Goal: Task Accomplishment & Management: Manage account settings

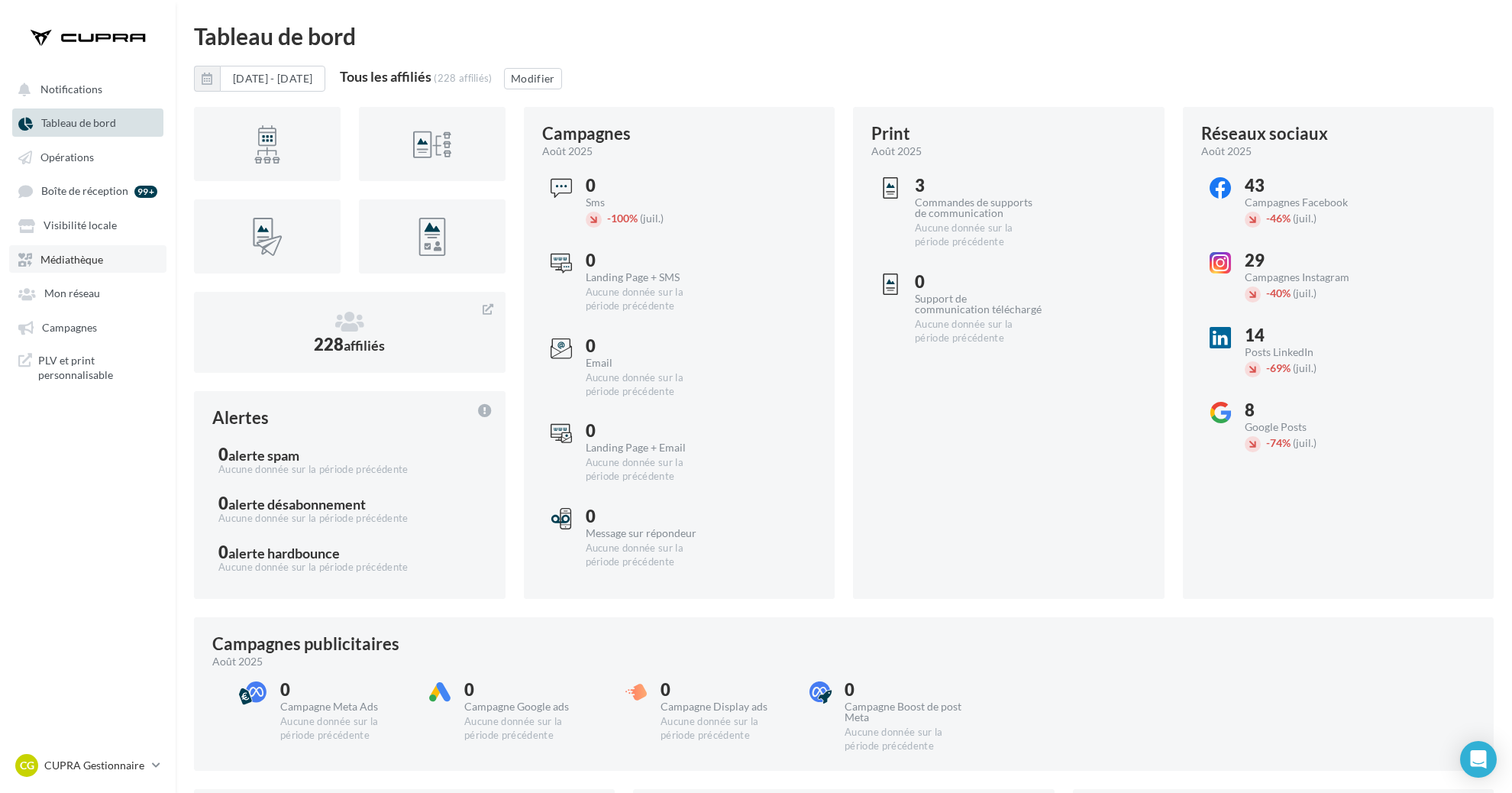
click at [93, 251] on link "Médiathèque" at bounding box center [88, 259] width 157 height 28
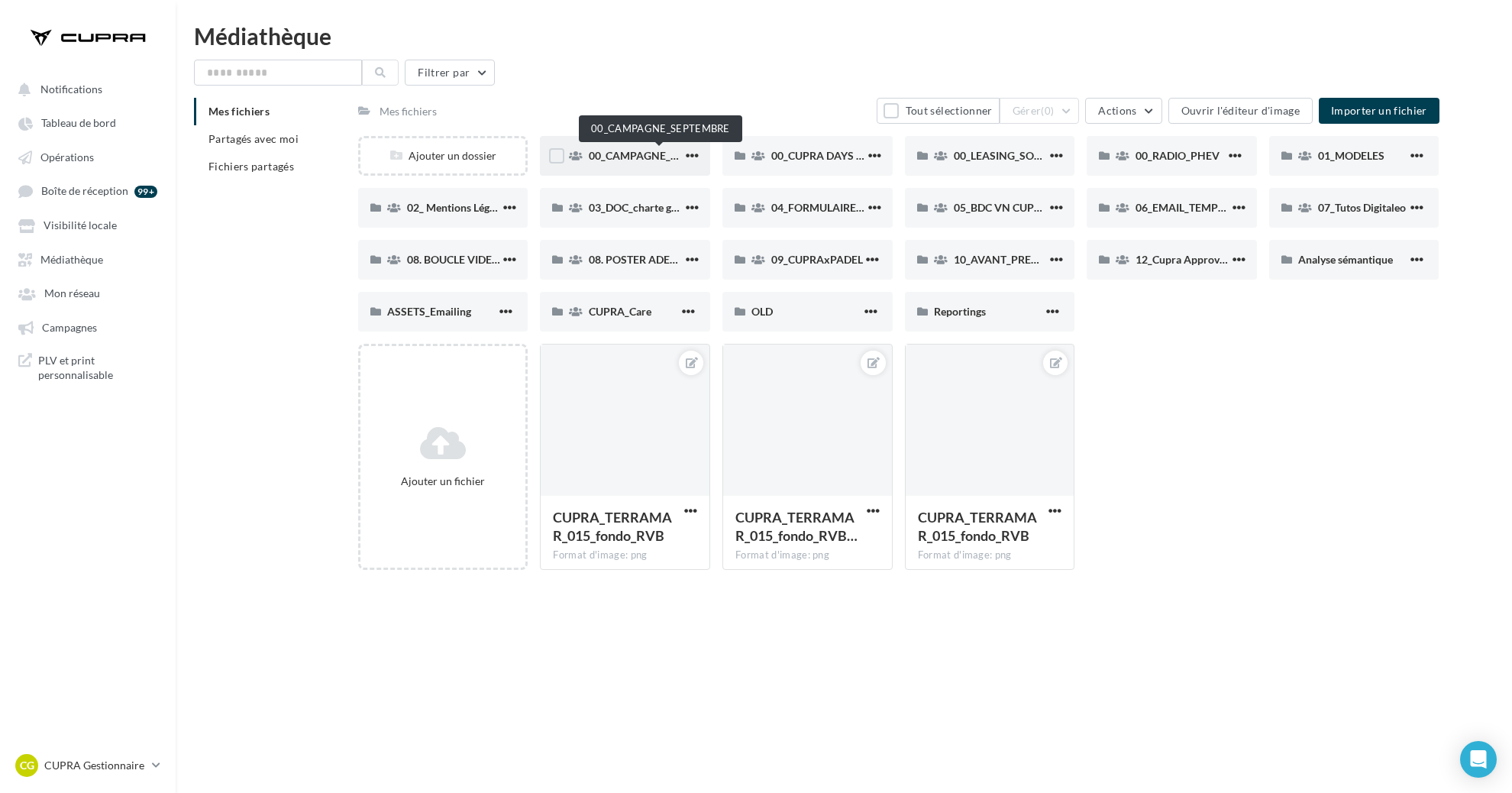
click at [621, 149] on span "00_CAMPAGNE_SEPTEMBRE" at bounding box center [660, 155] width 143 height 13
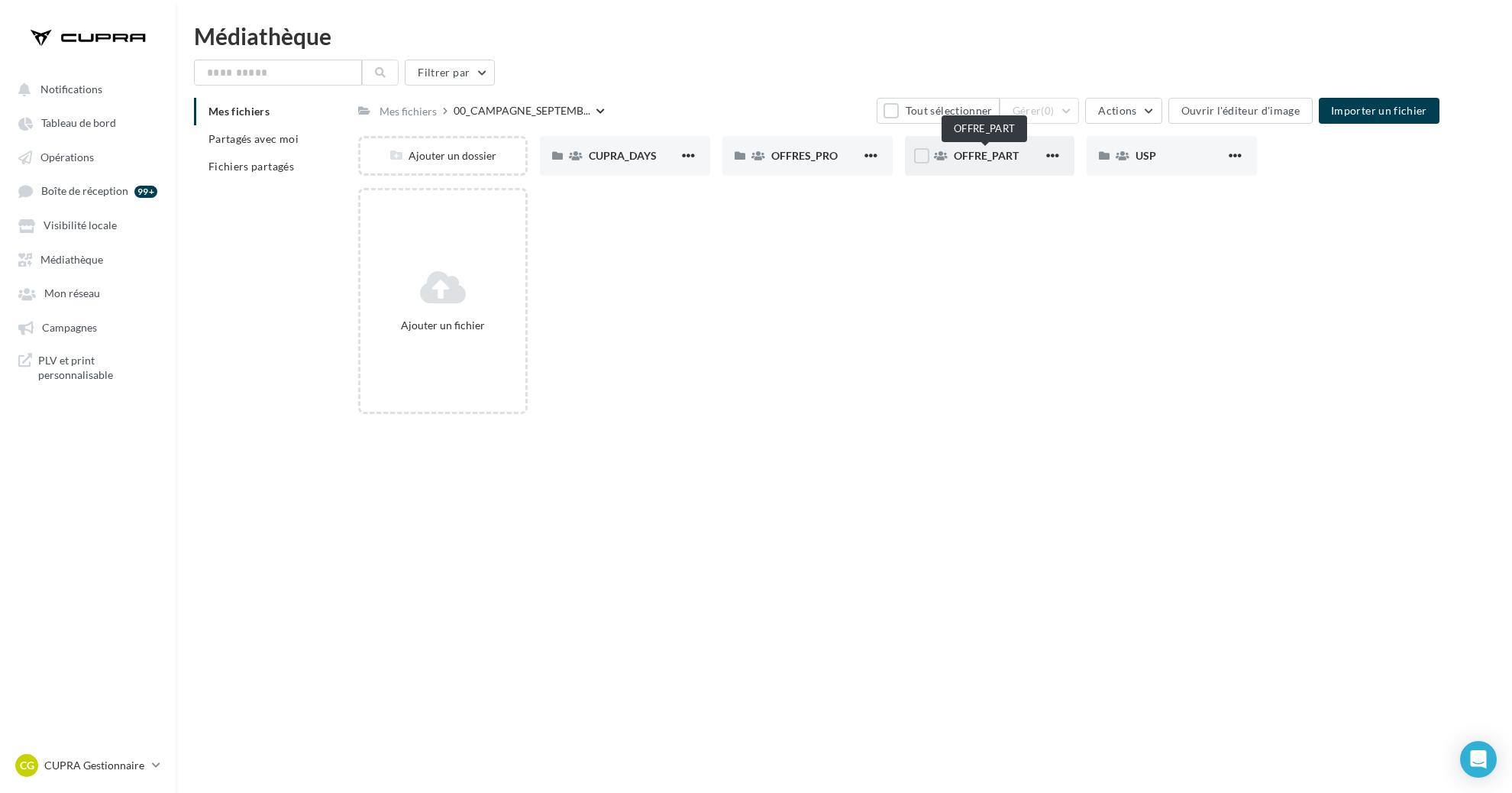
click at [988, 157] on span "OFFRE_PART" at bounding box center [986, 155] width 65 height 13
click at [1148, 166] on div "TAVASCAN" at bounding box center [1171, 155] width 170 height 39
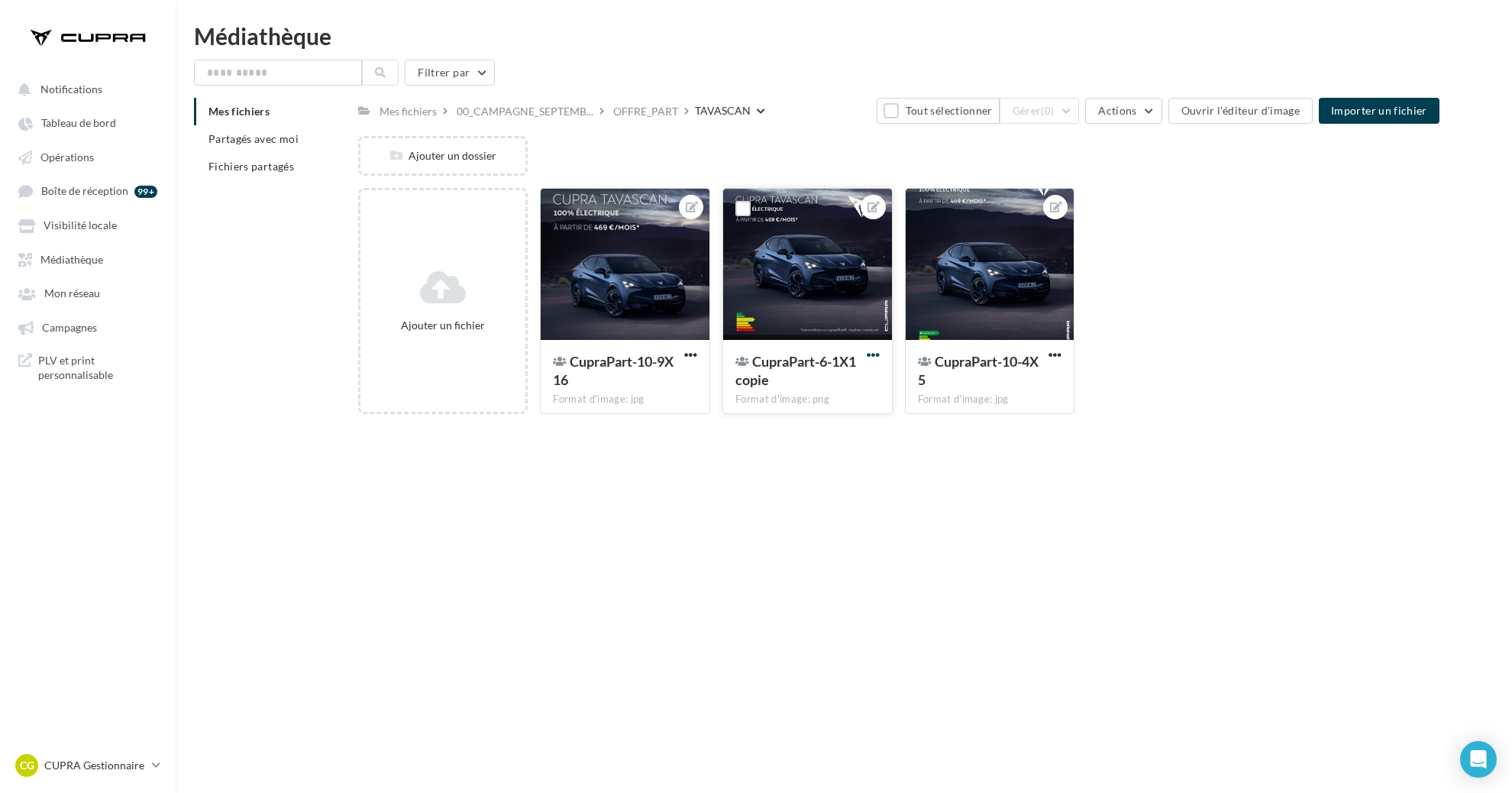
click at [877, 354] on span "button" at bounding box center [873, 355] width 13 height 13
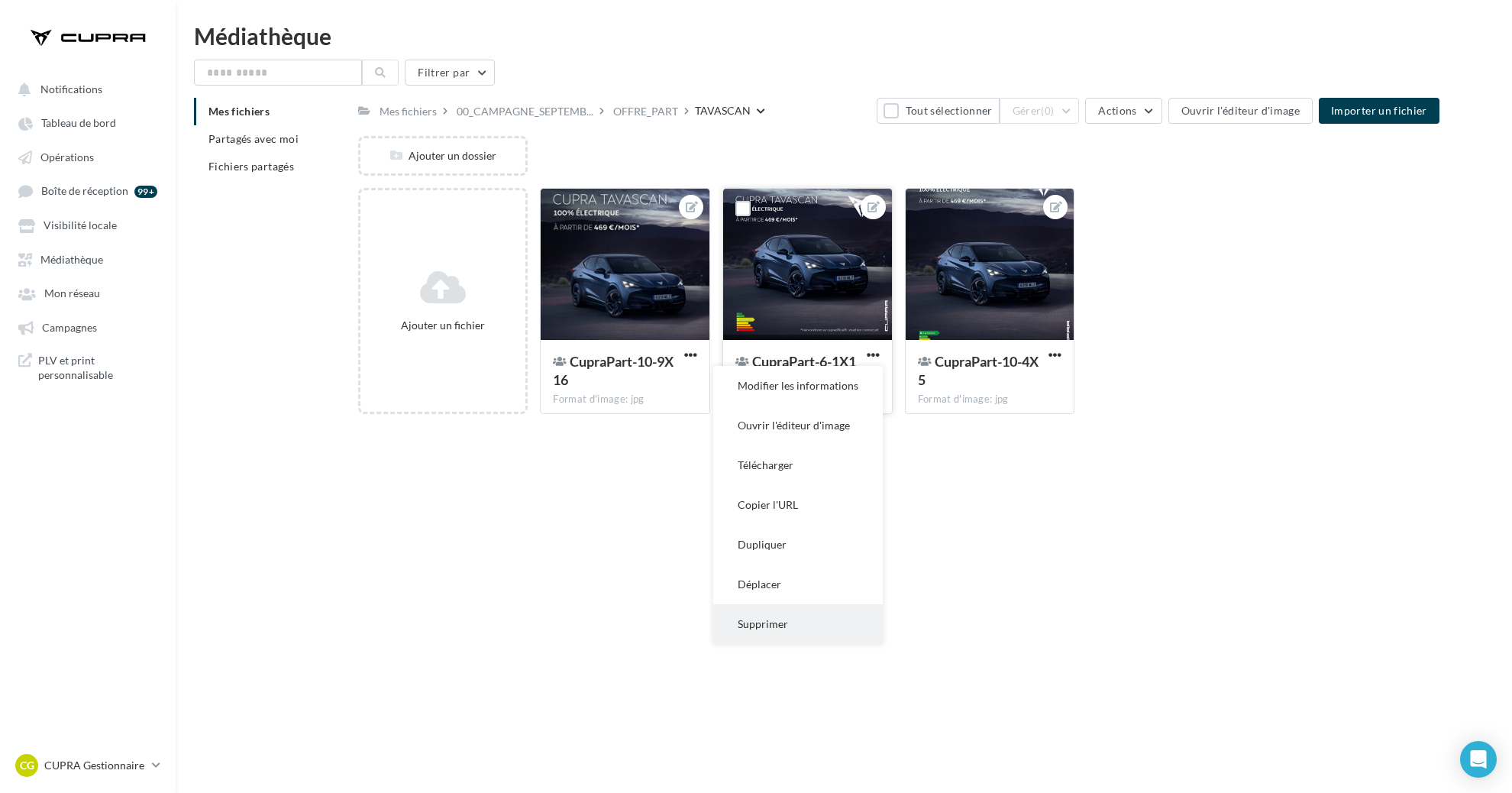
click at [810, 612] on button "Supprimer" at bounding box center [798, 623] width 170 height 39
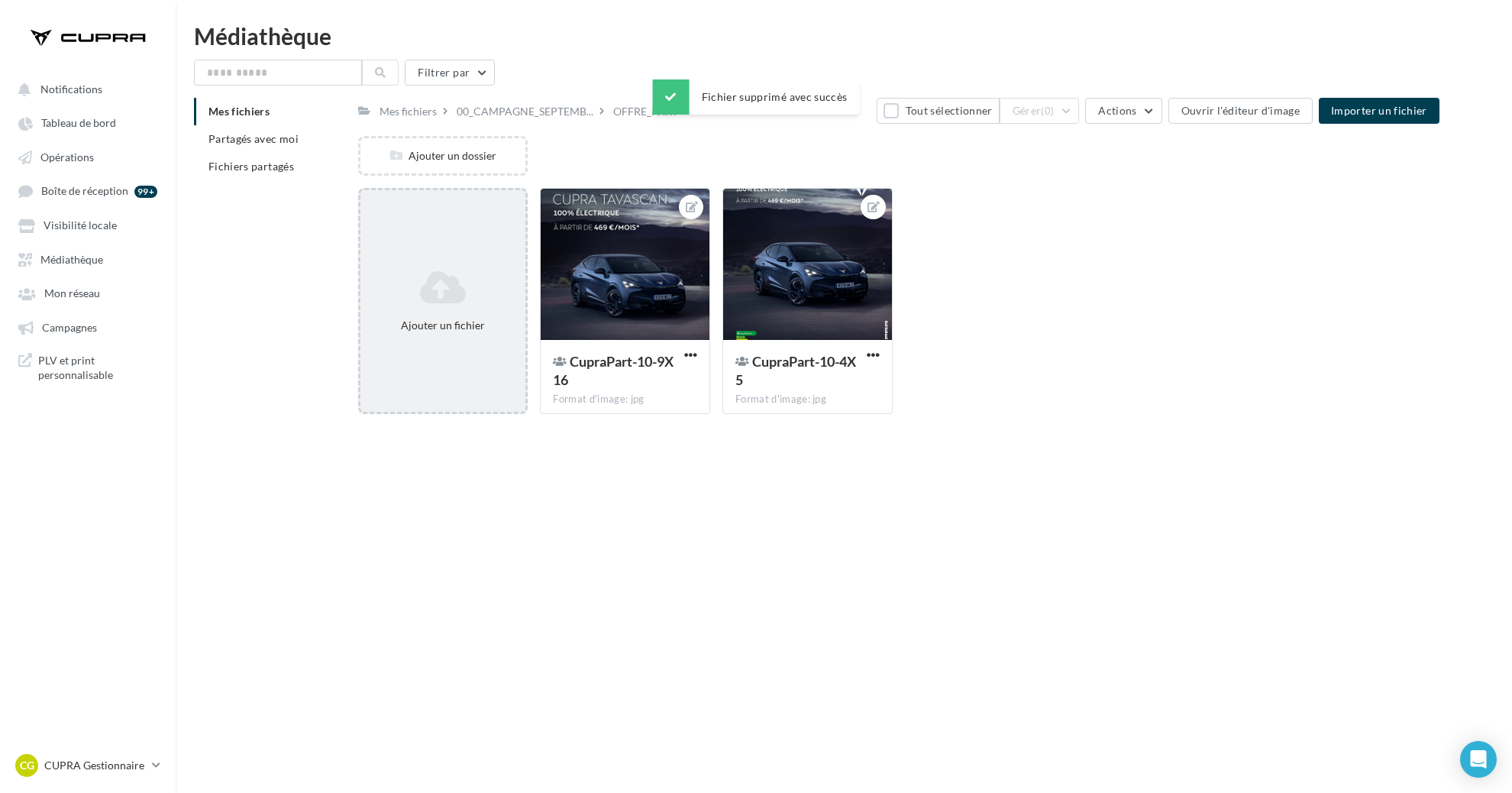
click at [401, 361] on div "Ajouter un fichier" at bounding box center [443, 301] width 170 height 226
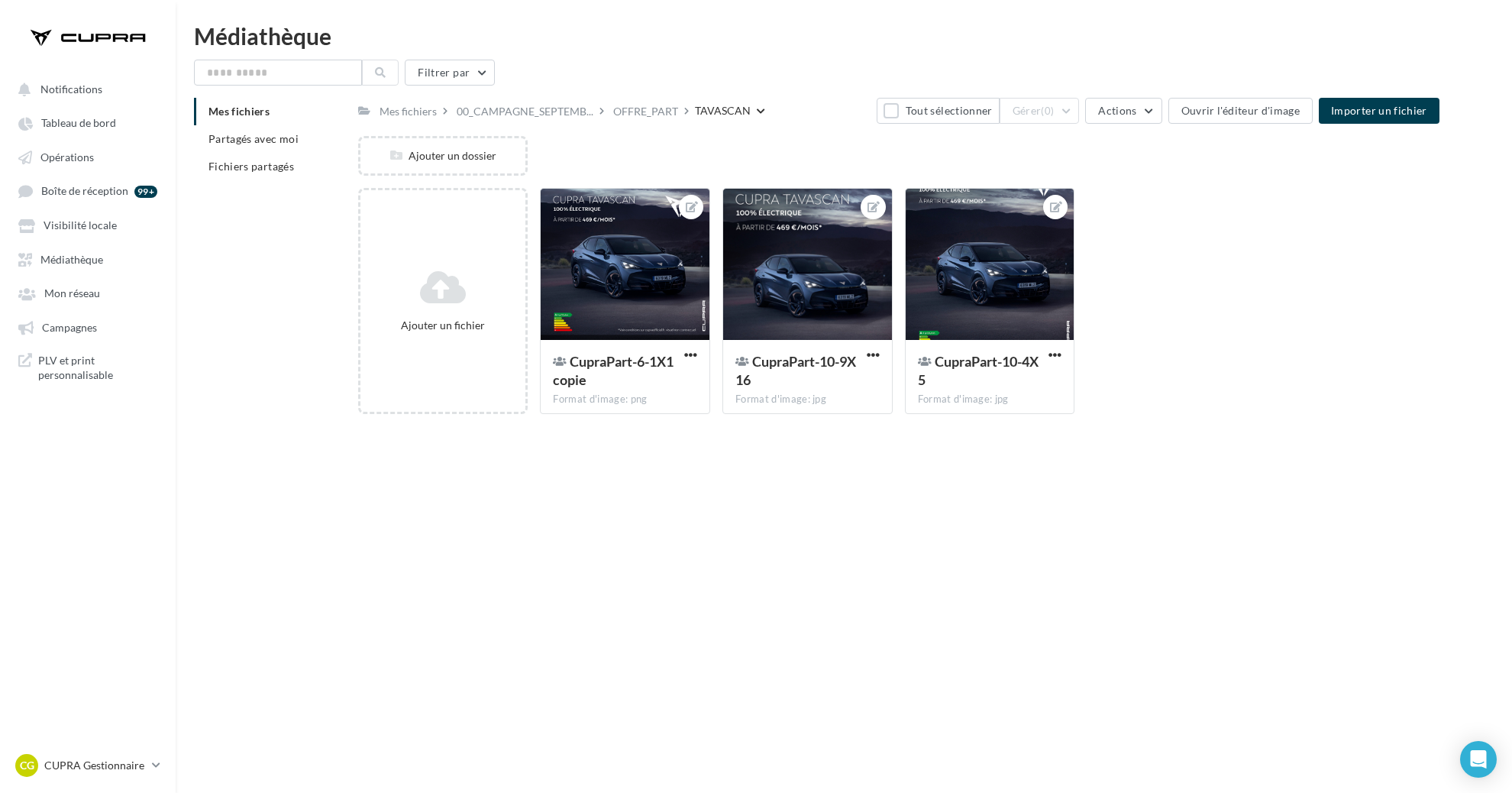
click at [787, 484] on div "Notifications Tableau de bord Opérations" at bounding box center [756, 421] width 1512 height 793
click at [822, 316] on div at bounding box center [807, 265] width 169 height 153
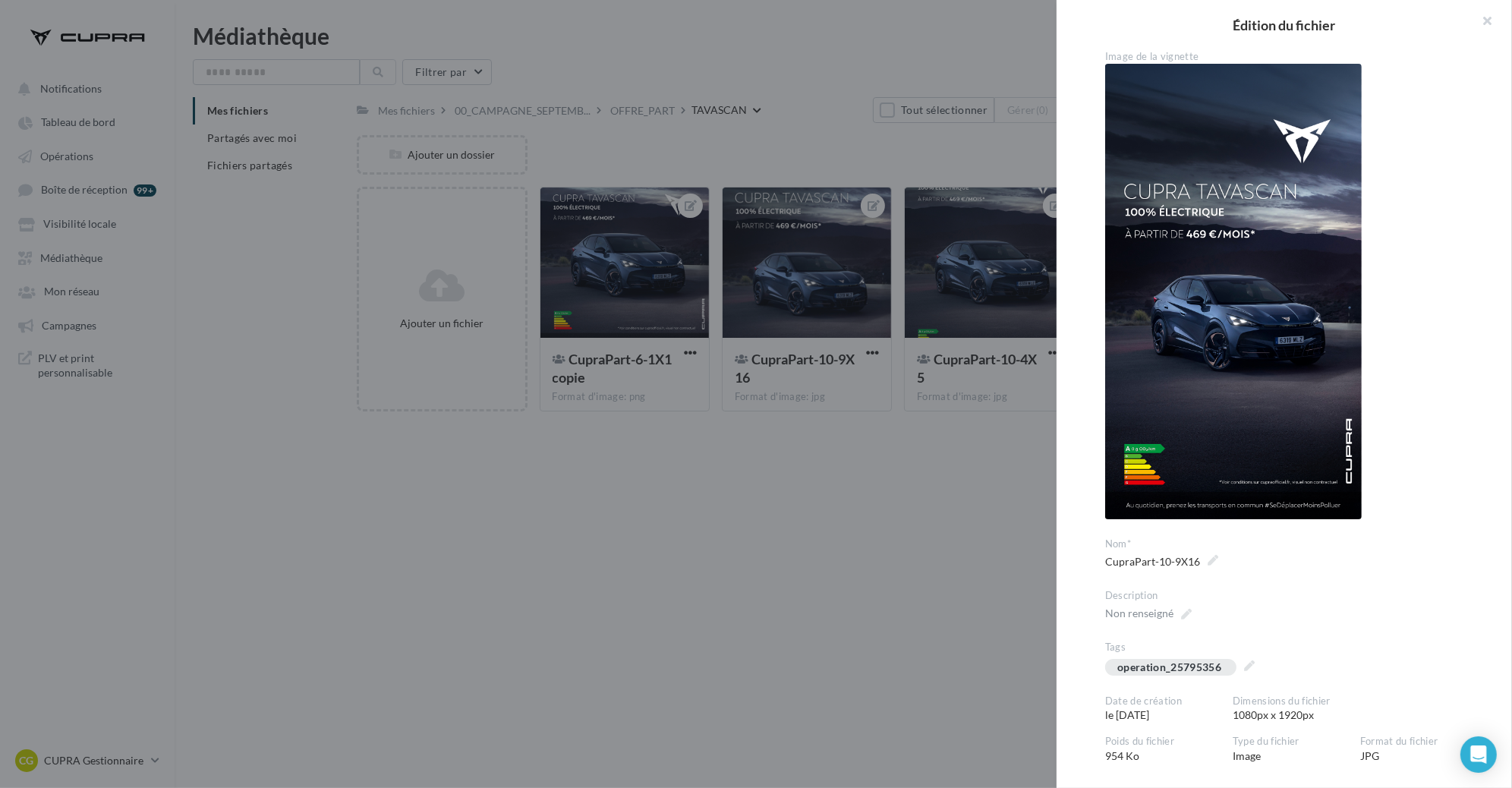
click at [768, 533] on div at bounding box center [756, 394] width 1512 height 788
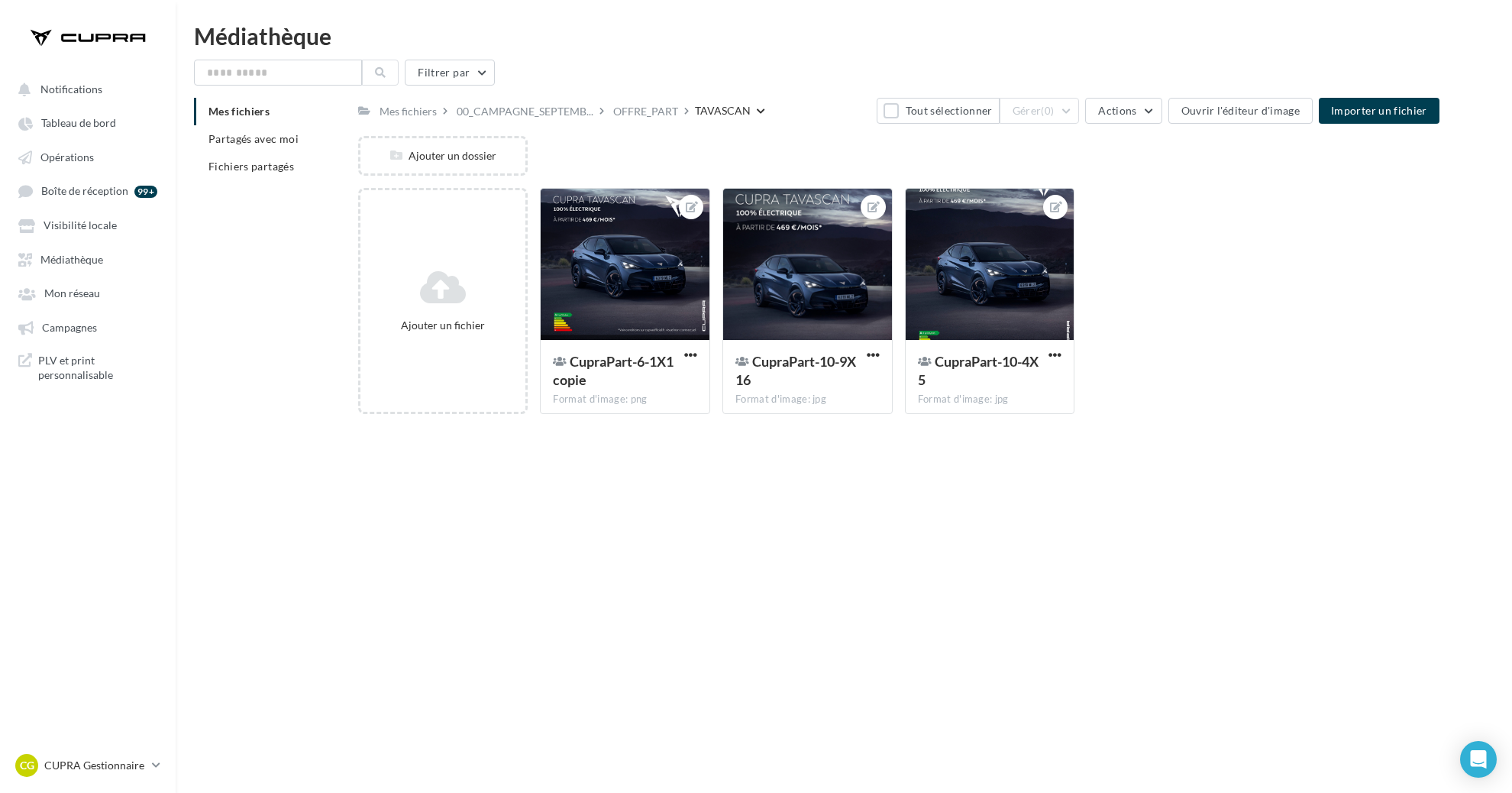
click at [510, 544] on div "Notifications Tableau de bord Opérations" at bounding box center [756, 421] width 1512 height 793
click at [112, 774] on div "CG CUPRA Gestionnaire [PERSON_NAME][EMAIL_ADDRESS][PERSON_NAME][DOMAIN_NAME]" at bounding box center [80, 765] width 130 height 23
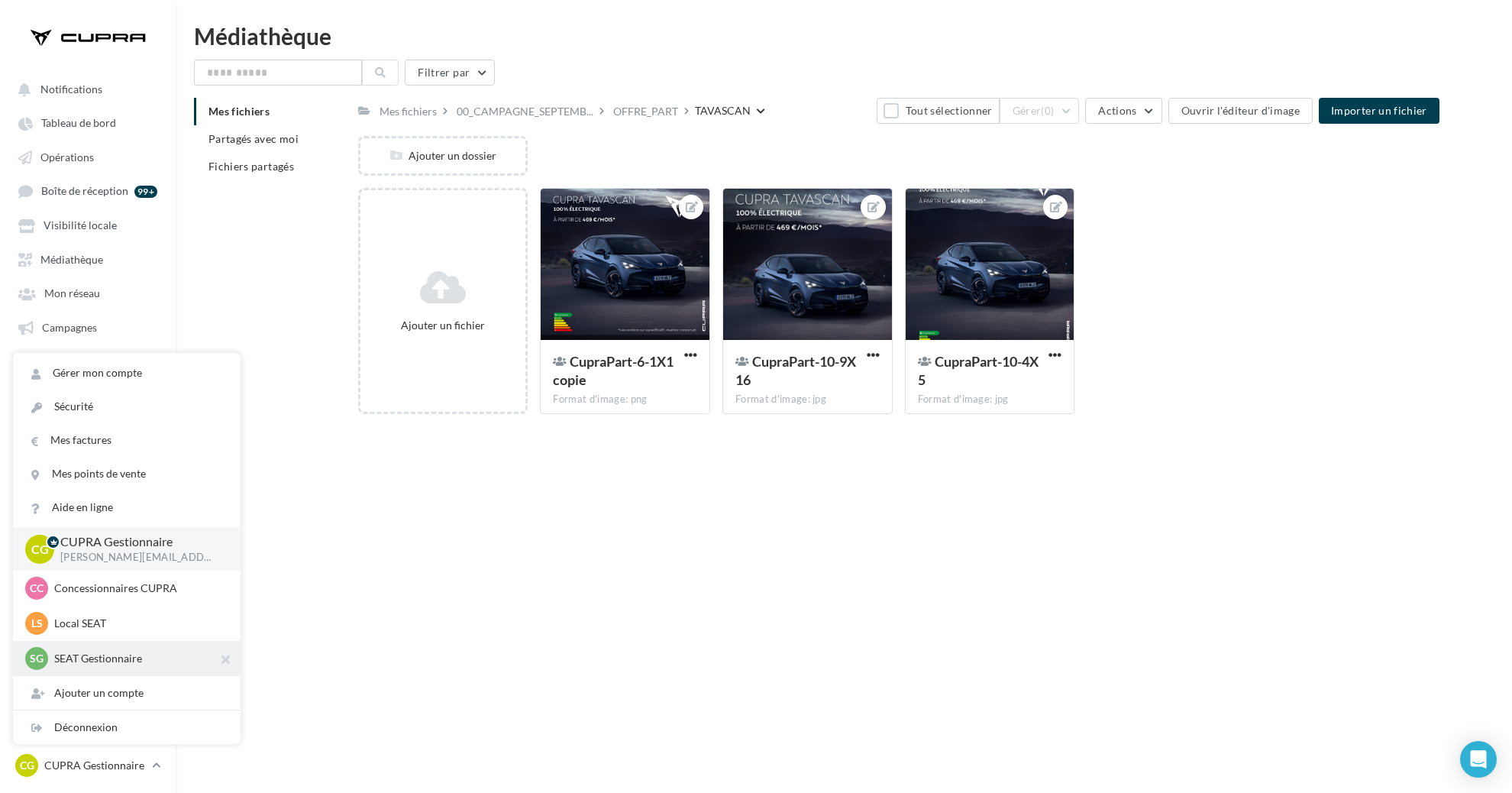
click at [93, 662] on p "SEAT Gestionnaire" at bounding box center [138, 659] width 168 height 15
